Goal: Entertainment & Leisure: Consume media (video, audio)

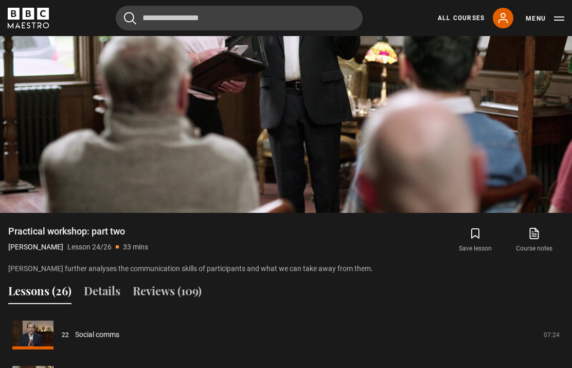
scroll to position [591, 0]
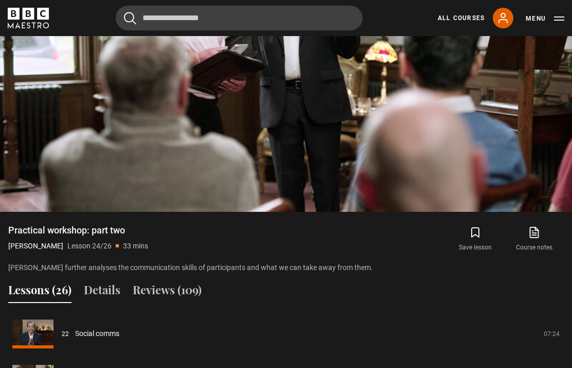
click at [479, 150] on video-js "Video Player is loading. Play Lesson Practical workshop: part two 10s Skip Back…" at bounding box center [286, 50] width 572 height 322
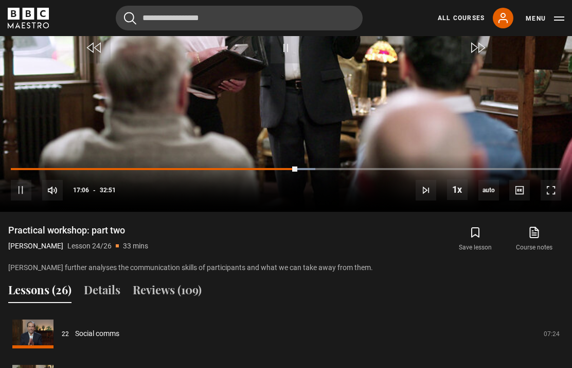
click at [312, 170] on div "Progress Bar" at bounding box center [302, 169] width 25 height 2
click at [354, 183] on div "10s Skip Back 10 seconds Pause 10s Skip Forward 10 seconds Loaded : 55.30% Paus…" at bounding box center [286, 182] width 572 height 57
click at [345, 170] on div "Loaded : 55.30%" at bounding box center [286, 169] width 551 height 2
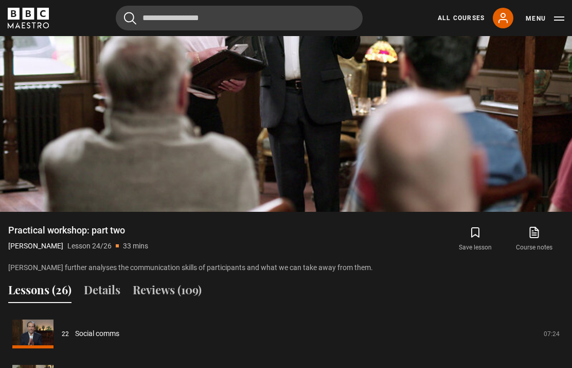
click at [408, 156] on video-js "Video Player is loading. Play Lesson Practical workshop: part two 10s Skip Back…" at bounding box center [286, 50] width 572 height 322
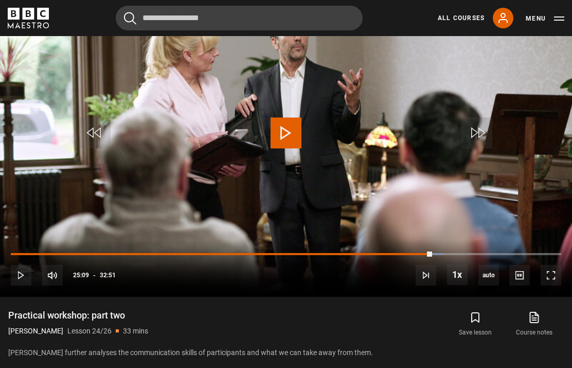
scroll to position [498, 0]
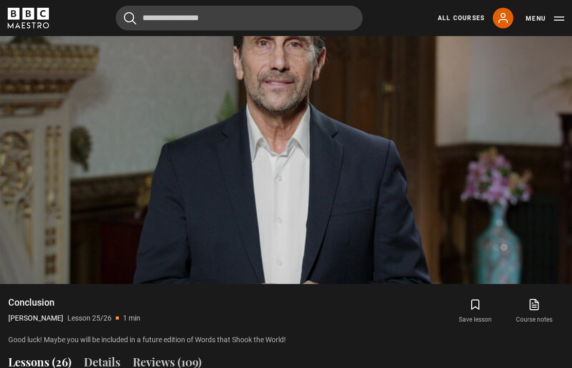
scroll to position [590, 0]
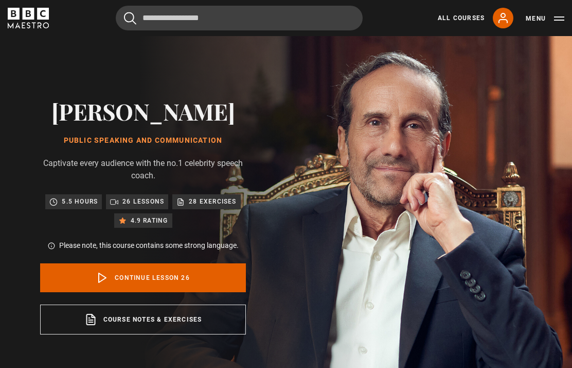
click at [471, 22] on link "All Courses" at bounding box center [461, 17] width 47 height 9
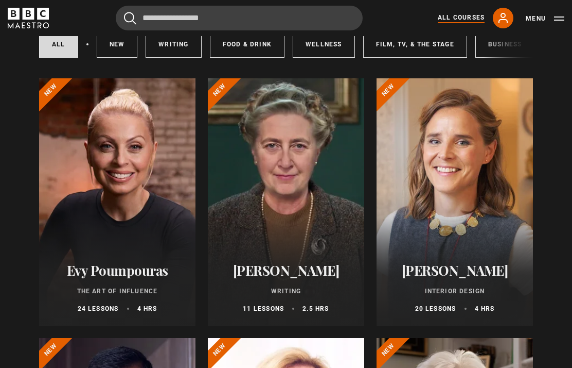
scroll to position [85, 0]
